Goal: Navigation & Orientation: Find specific page/section

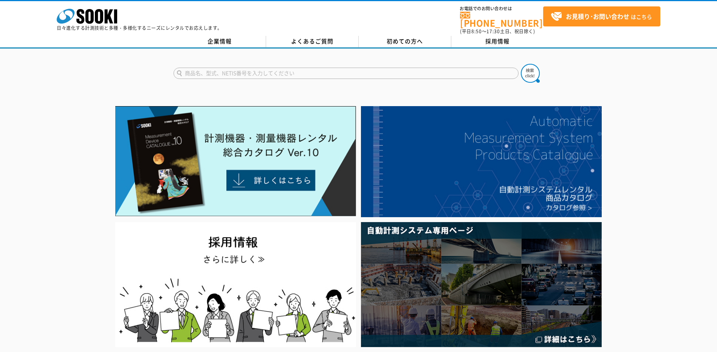
click at [249, 70] on input "text" at bounding box center [345, 73] width 345 height 11
type input "ばねはかり"
click at [521, 64] on button at bounding box center [530, 73] width 19 height 19
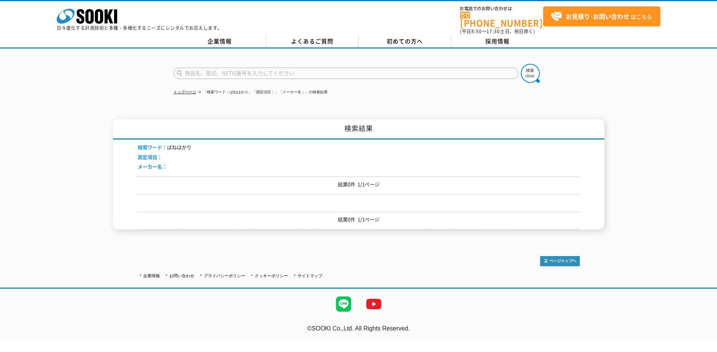
click at [249, 70] on input "text" at bounding box center [345, 73] width 345 height 11
type input "ばね"
click at [521, 64] on button at bounding box center [530, 73] width 19 height 19
click at [246, 70] on input "text" at bounding box center [345, 73] width 345 height 11
type input "筒形"
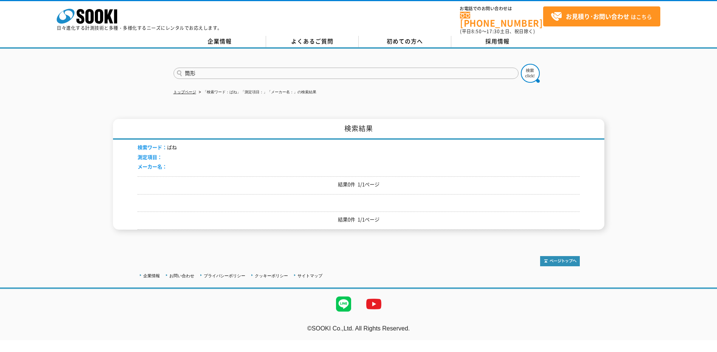
click at [521, 64] on button at bounding box center [530, 73] width 19 height 19
